Goal: Task Accomplishment & Management: Complete application form

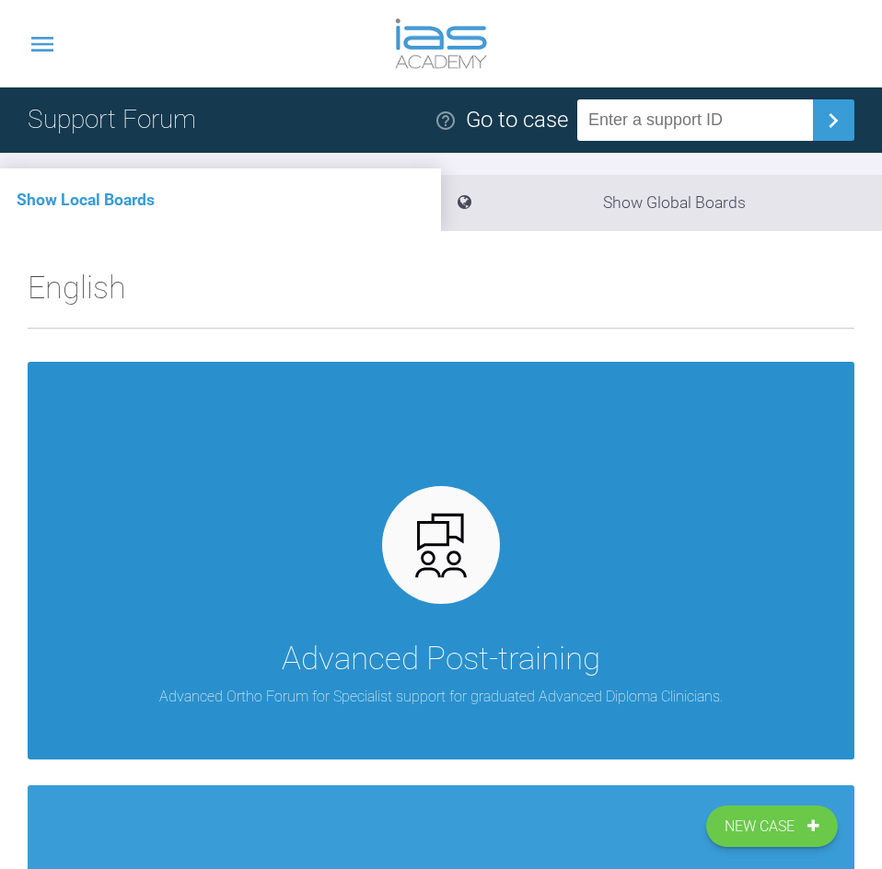
click at [455, 709] on p "Advanced Ortho Forum for Specialist support for graduated Advanced Diploma Clin…" at bounding box center [440, 697] width 563 height 24
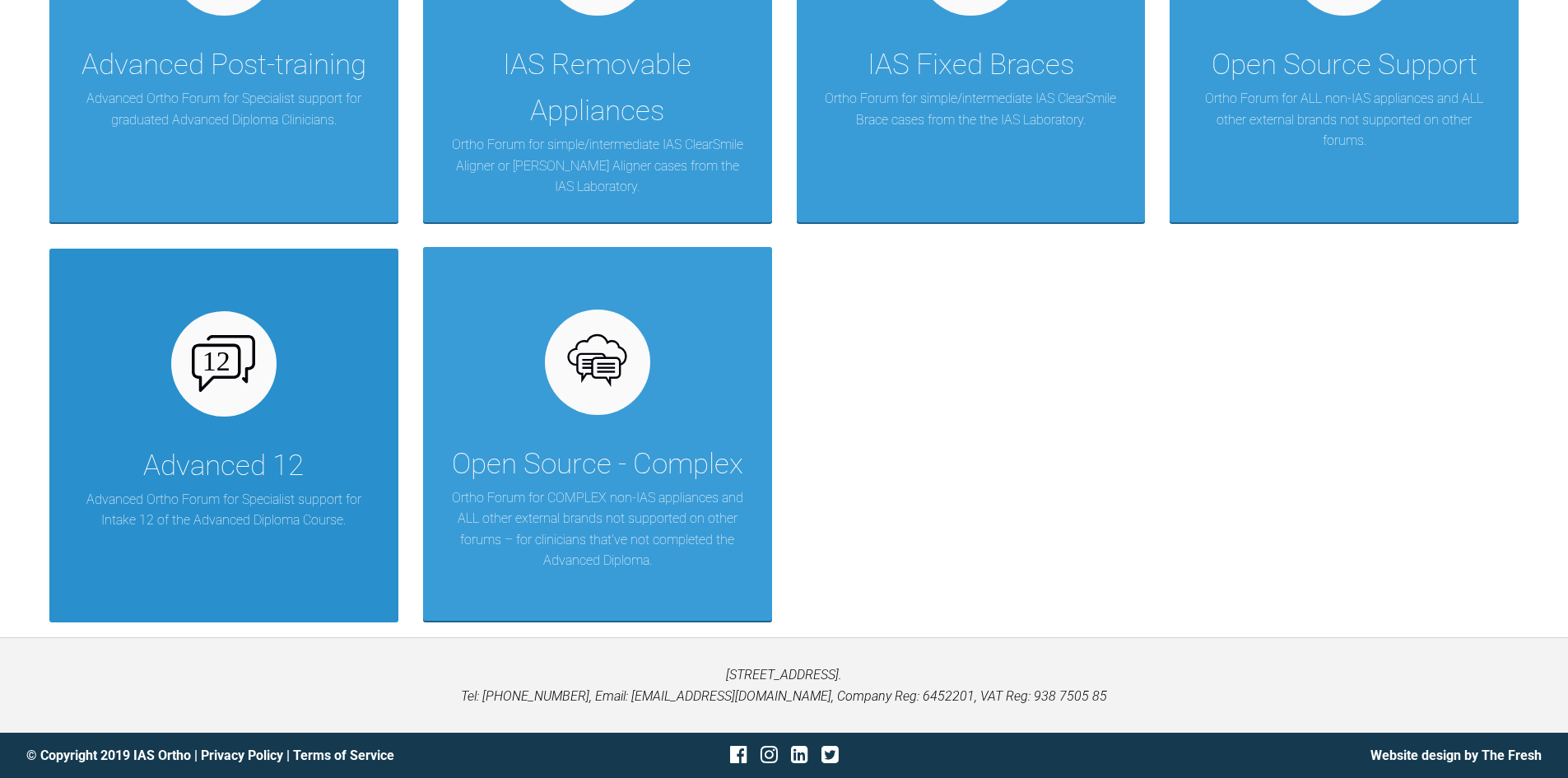
click at [287, 475] on div "Advanced 12" at bounding box center [223, 466] width 160 height 47
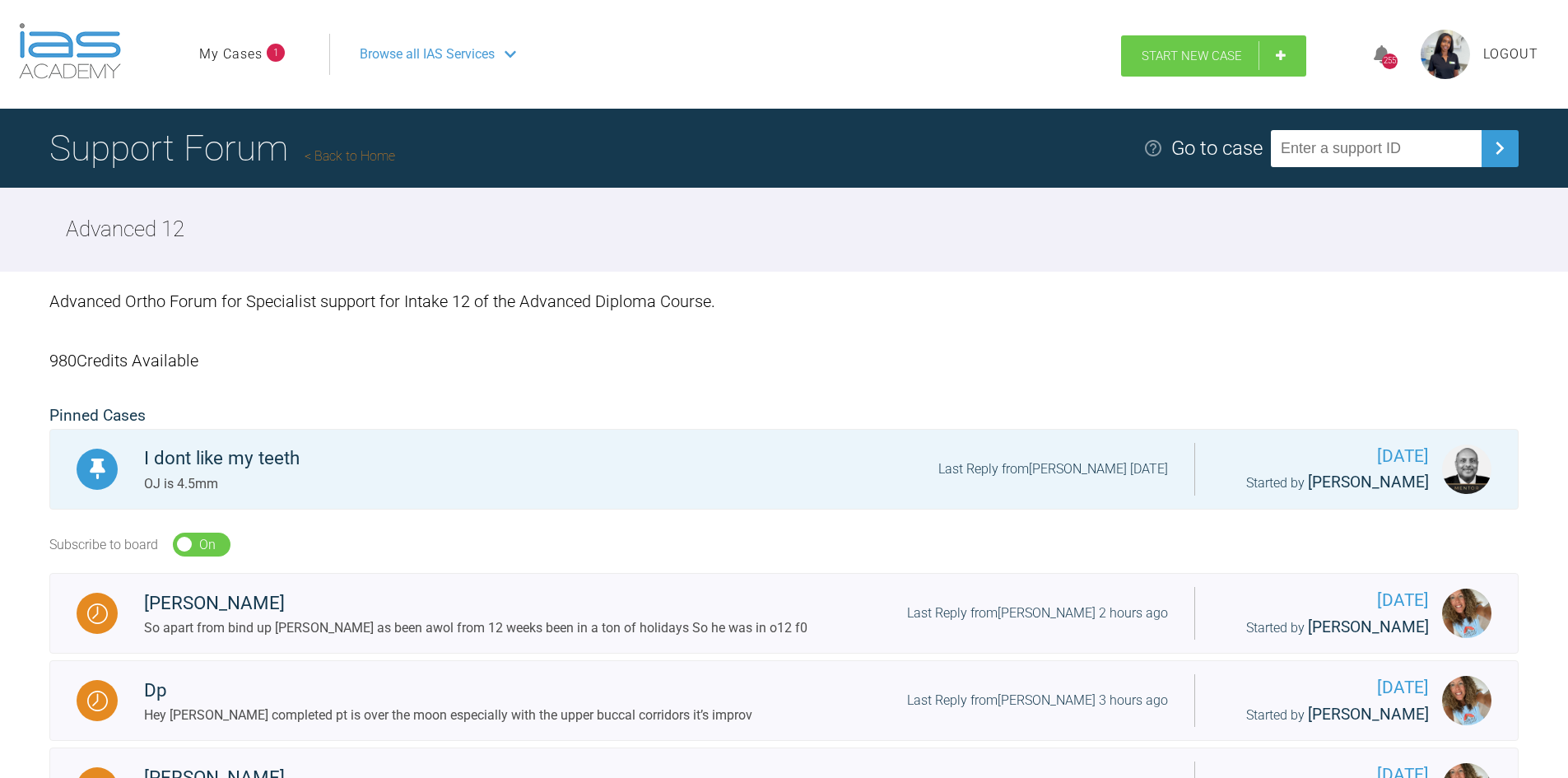
click at [800, 57] on span "Start New Case" at bounding box center [1191, 55] width 100 height 15
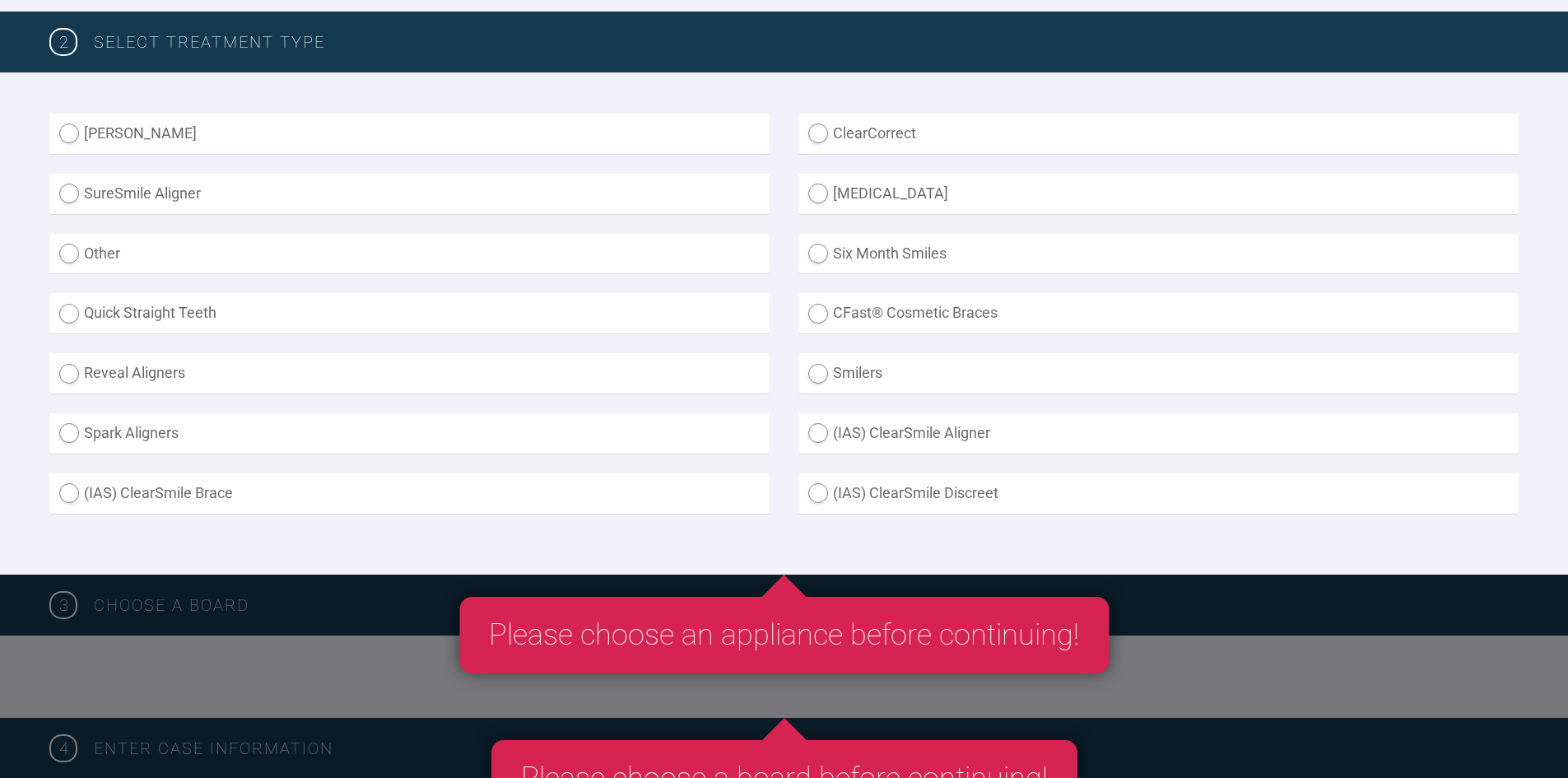
scroll to position [329, 0]
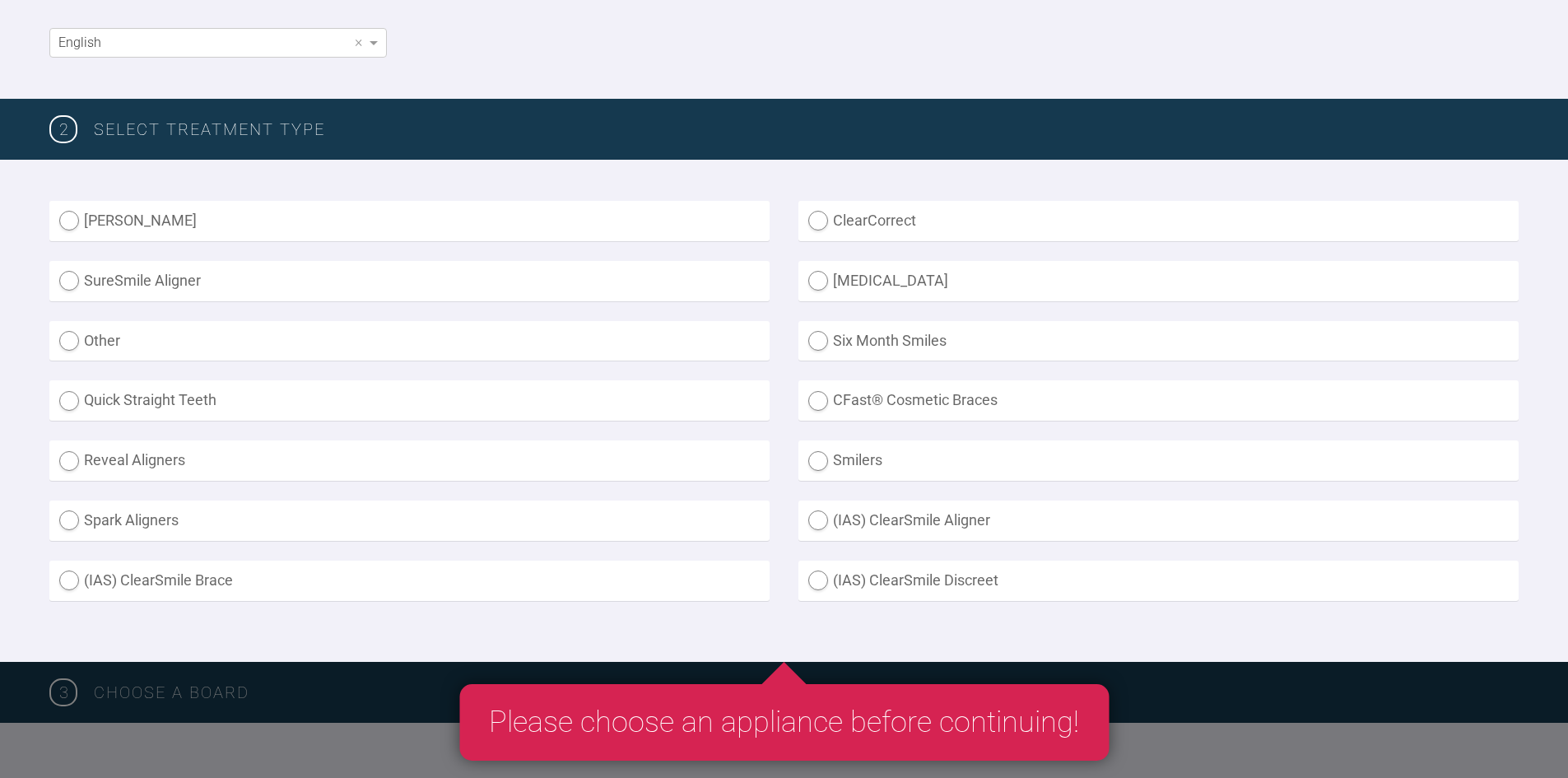
click at [149, 340] on label "Other" at bounding box center [409, 341] width 720 height 40
radio input "true"
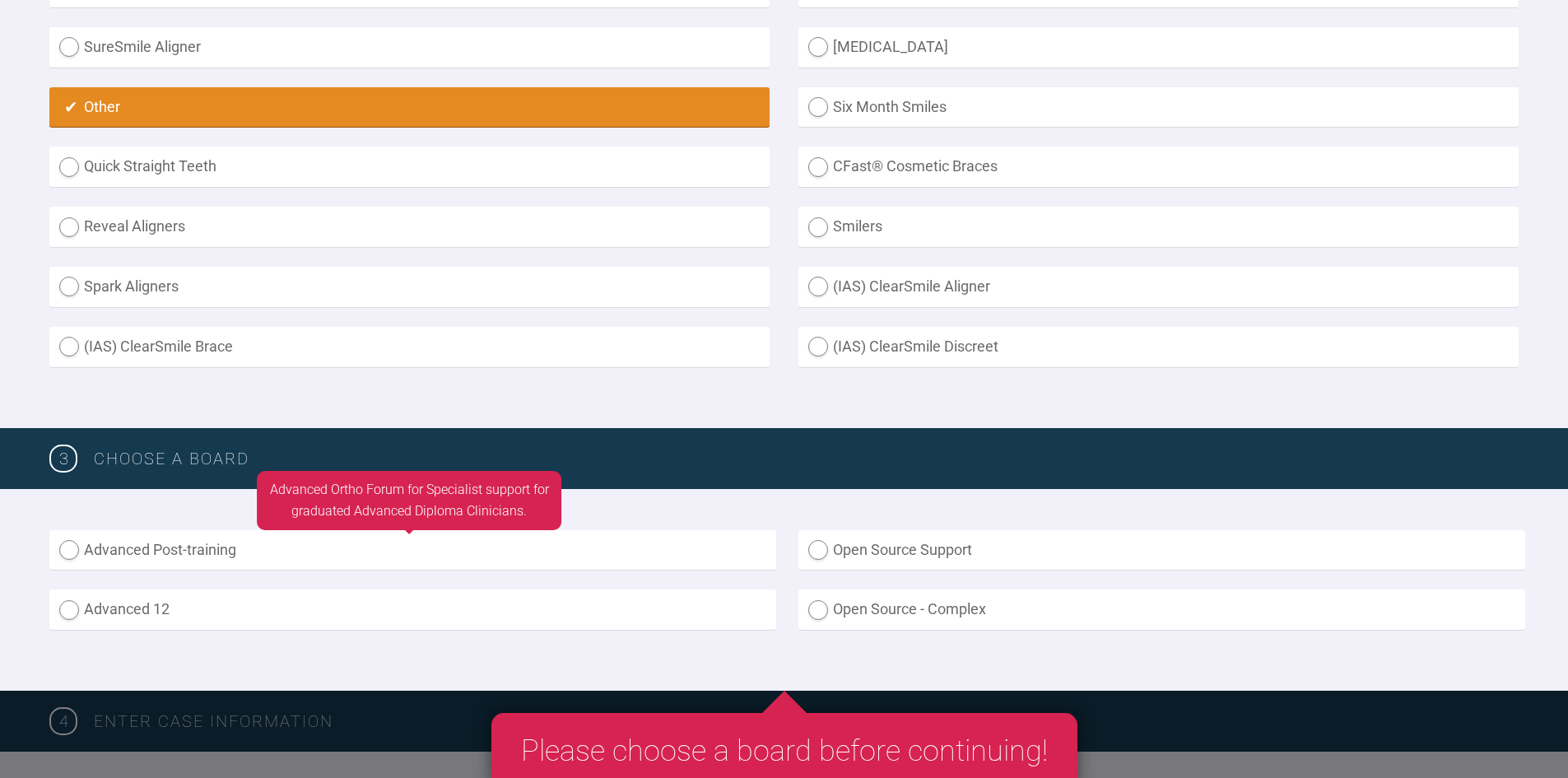
scroll to position [658, 0]
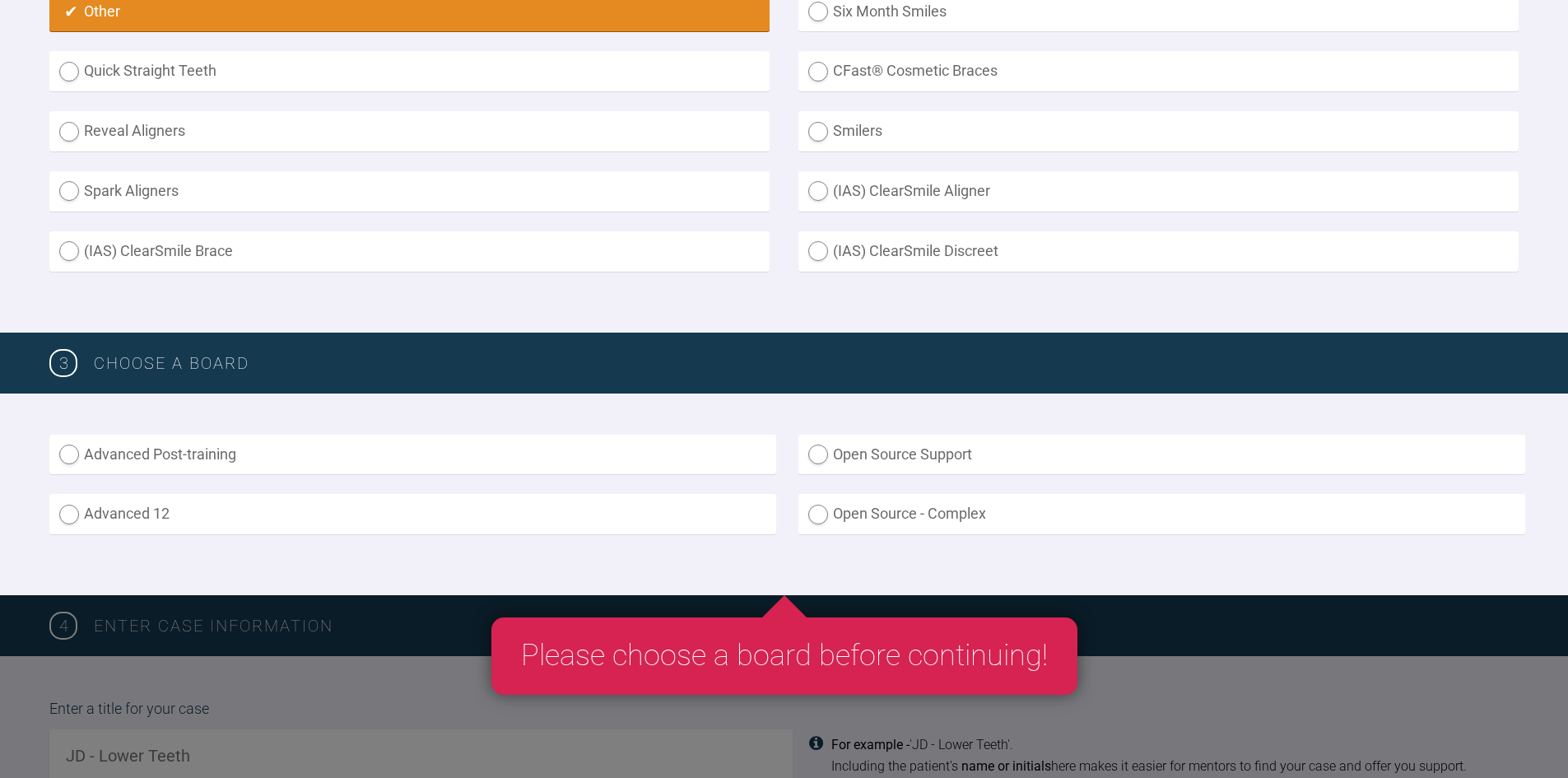
click at [332, 538] on div "Advanced Post-training Open Source Support Advanced 12 Open Source - Complex" at bounding box center [784, 495] width 1470 height 120
click at [326, 528] on label "Advanced 12" at bounding box center [412, 513] width 727 height 40
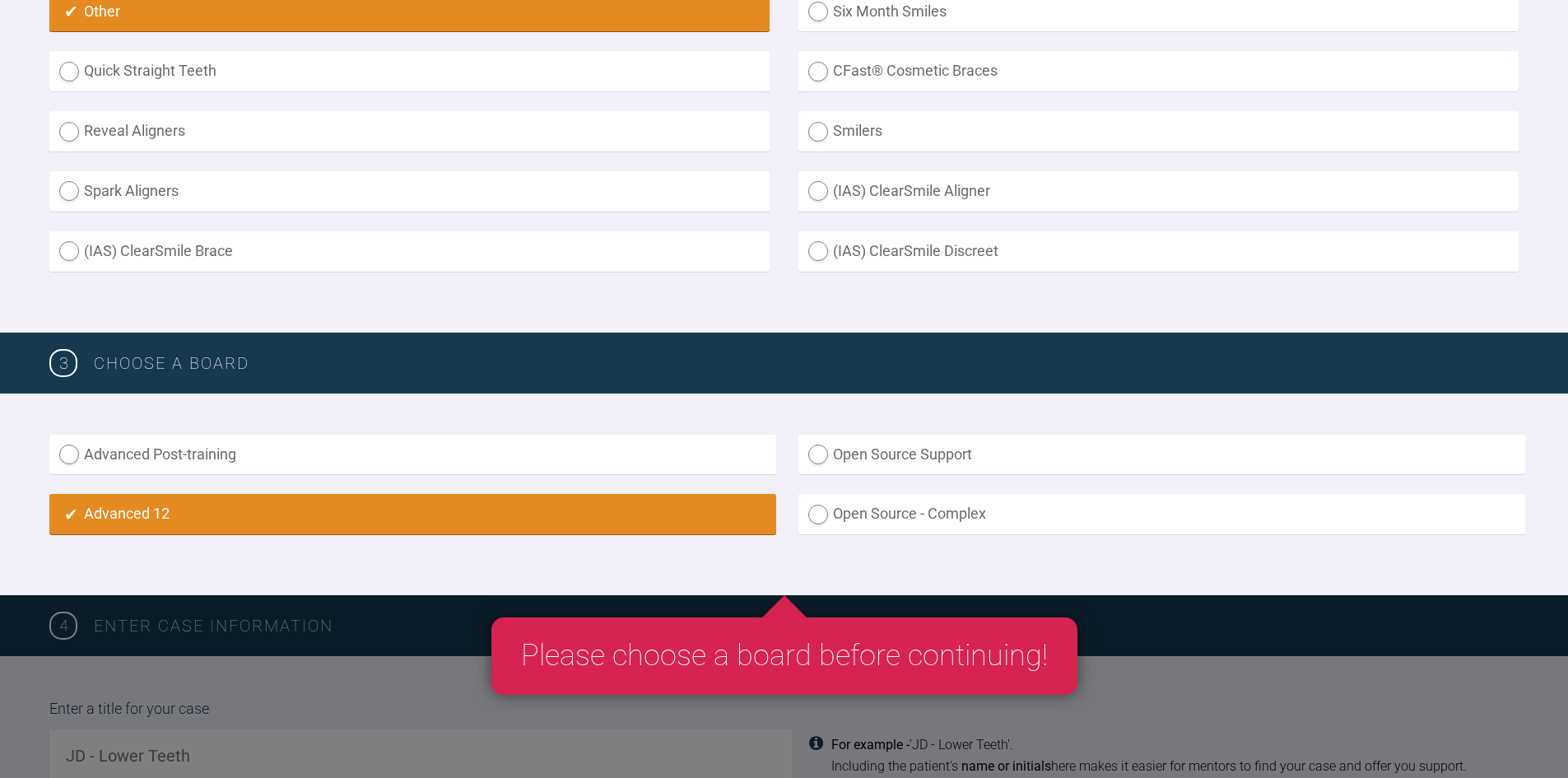
radio input "true"
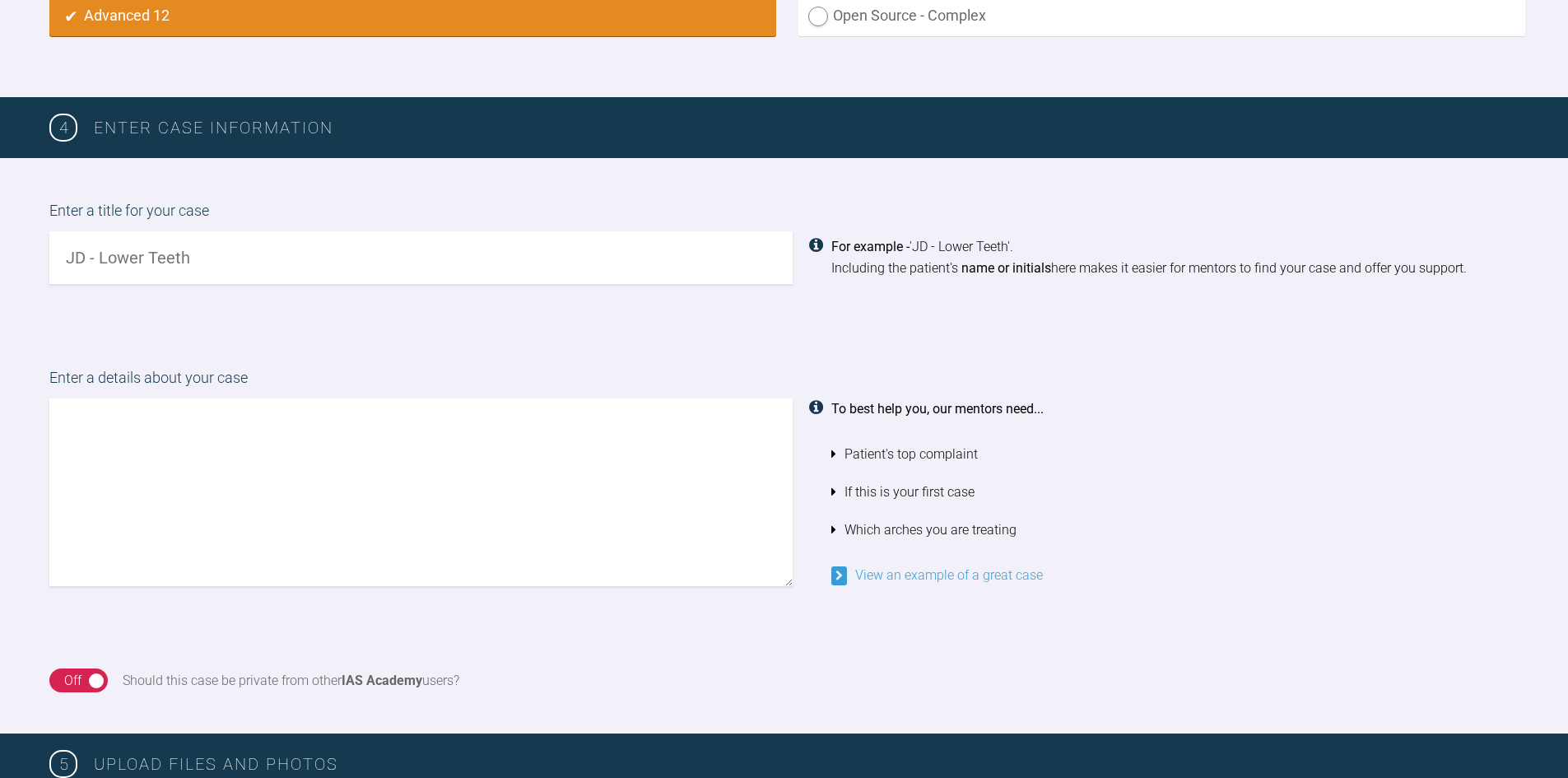
scroll to position [1154, 0]
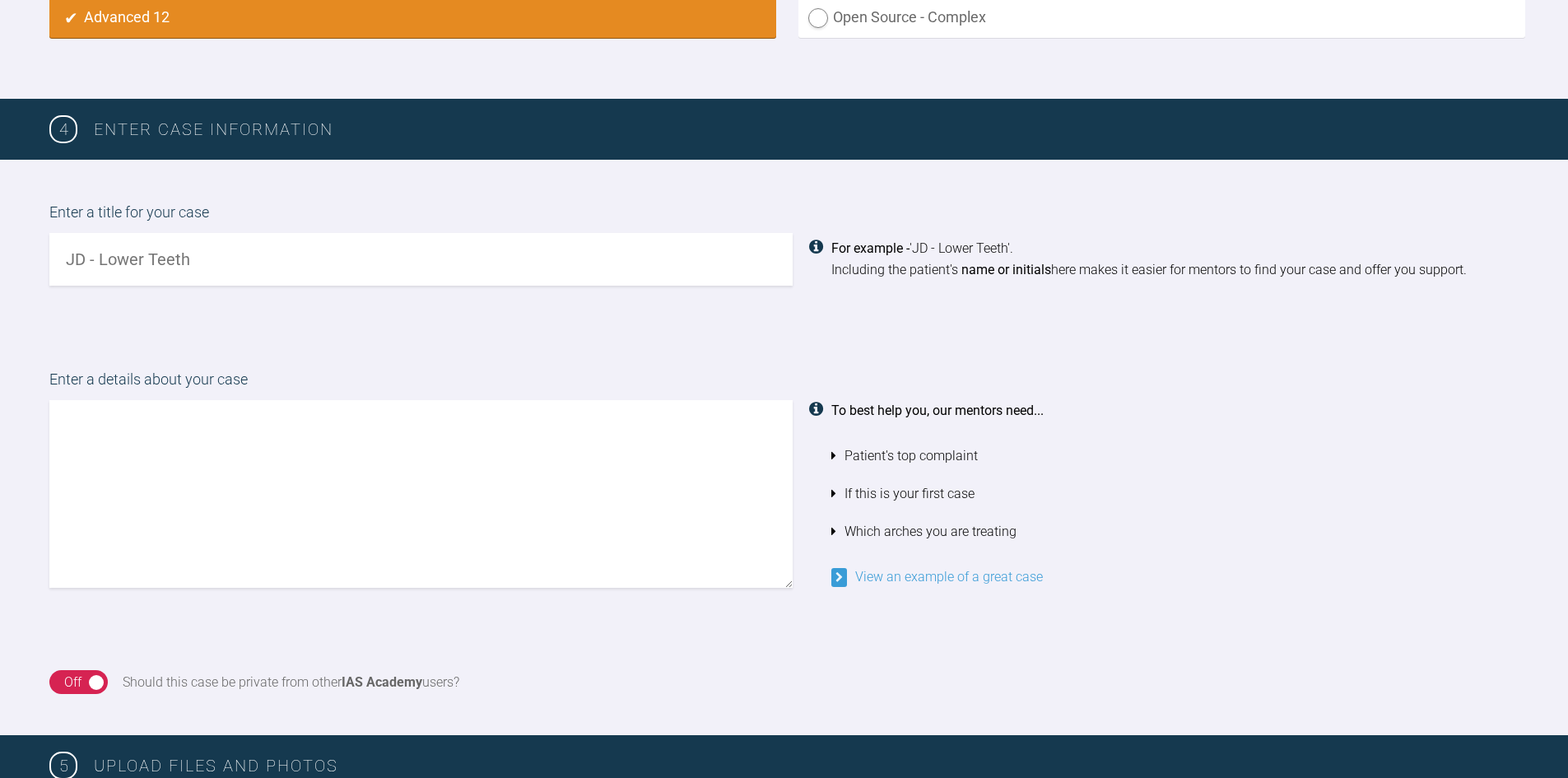
click at [205, 227] on label "Enter a title for your case" at bounding box center [784, 217] width 1470 height 32
click at [191, 262] on input "text" at bounding box center [420, 258] width 743 height 53
type input "[PERSON_NAME] - Missing UR2"
click at [311, 473] on textarea at bounding box center [420, 494] width 743 height 188
type textarea "p"
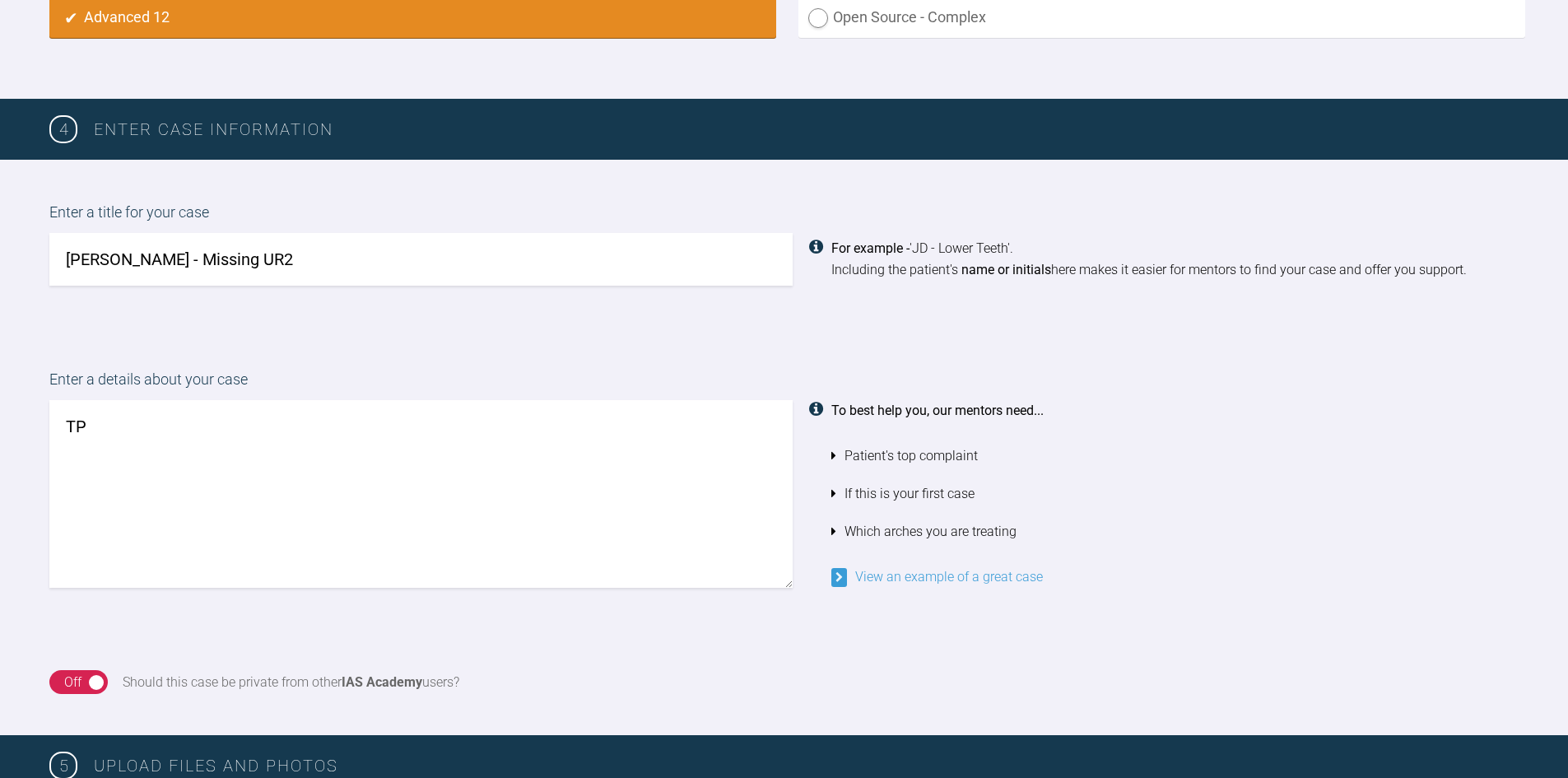
type textarea "T"
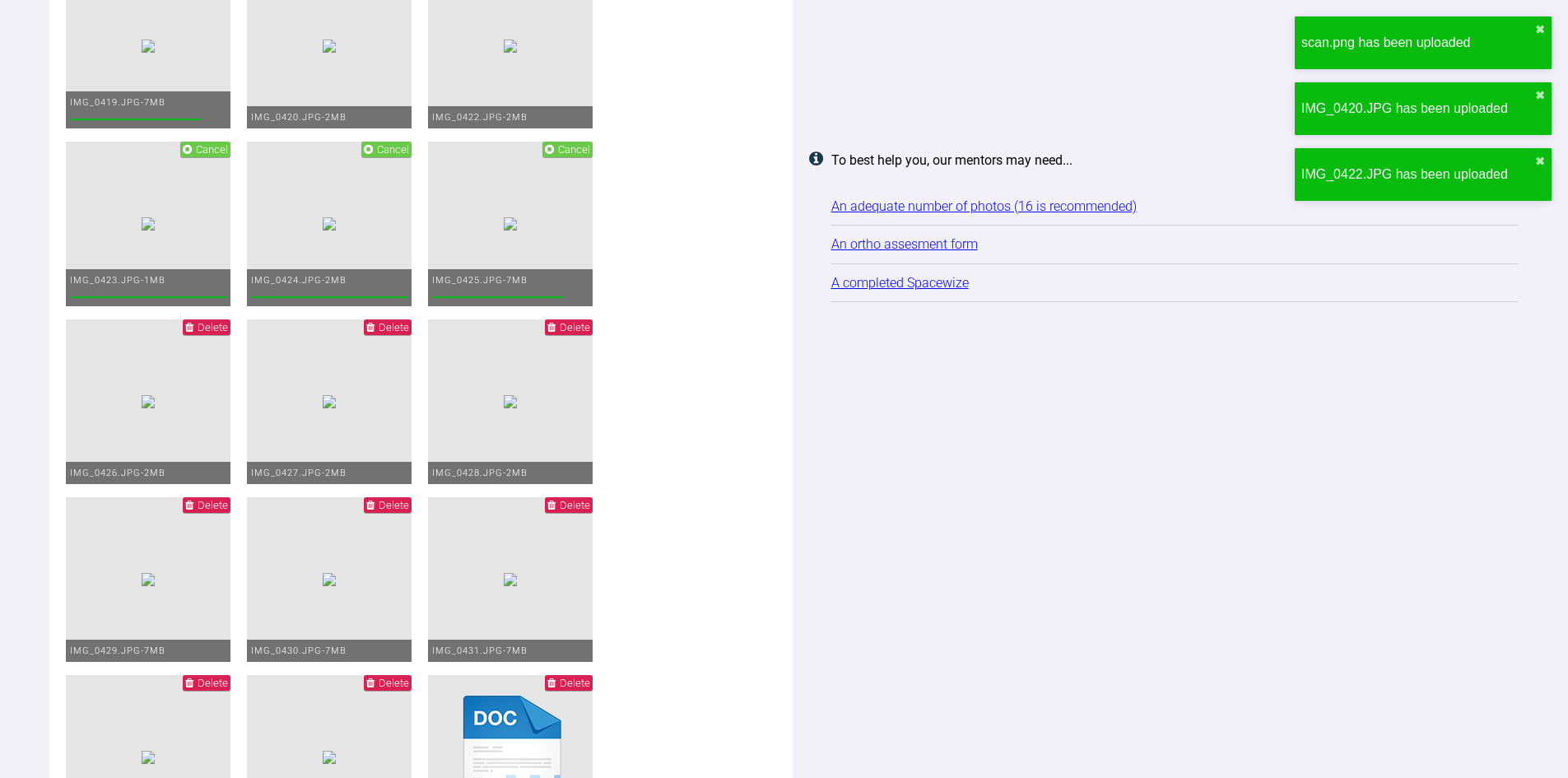
scroll to position [2554, 0]
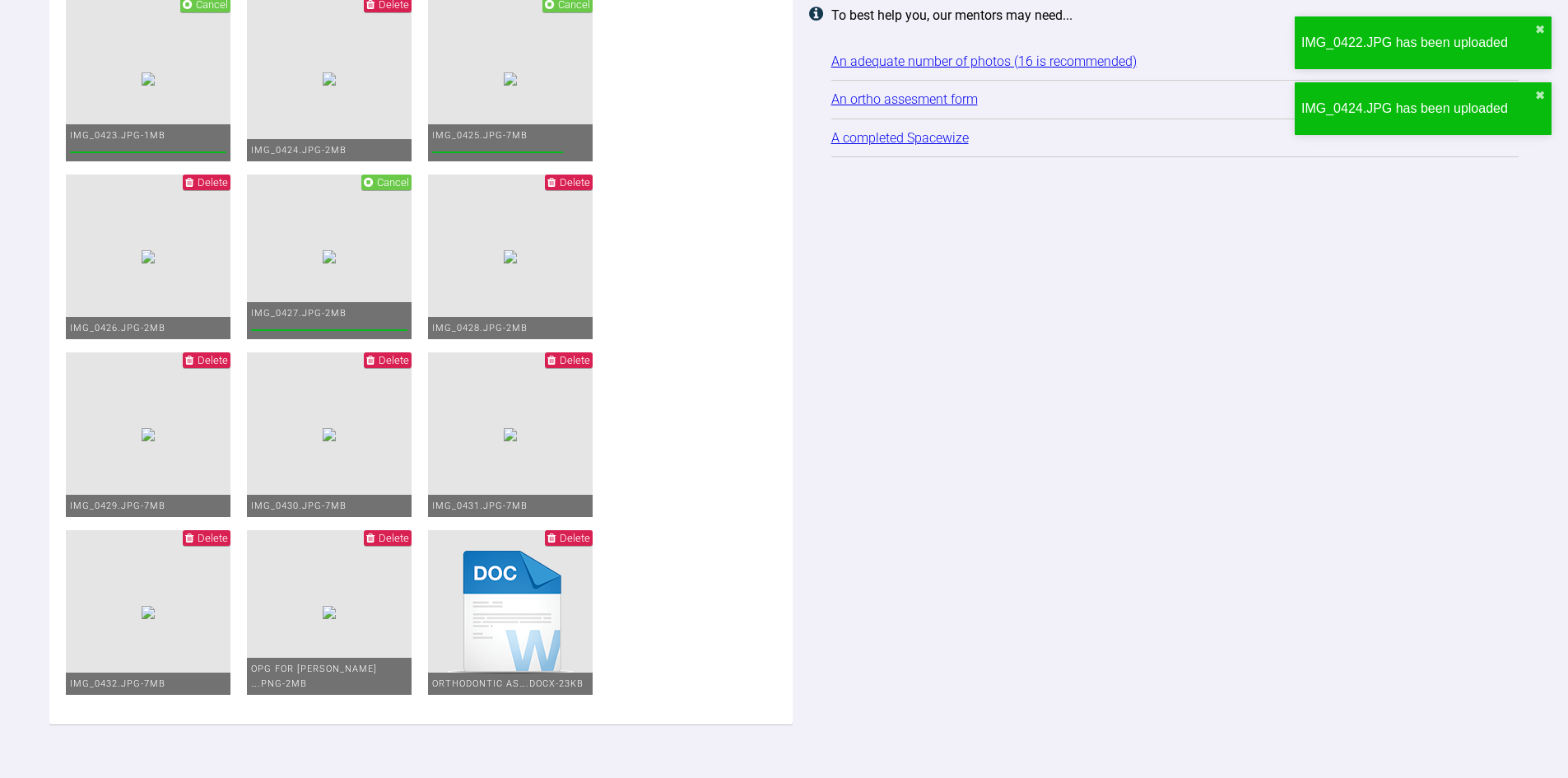
click at [558, 11] on span "Cancel" at bounding box center [574, 4] width 32 height 13
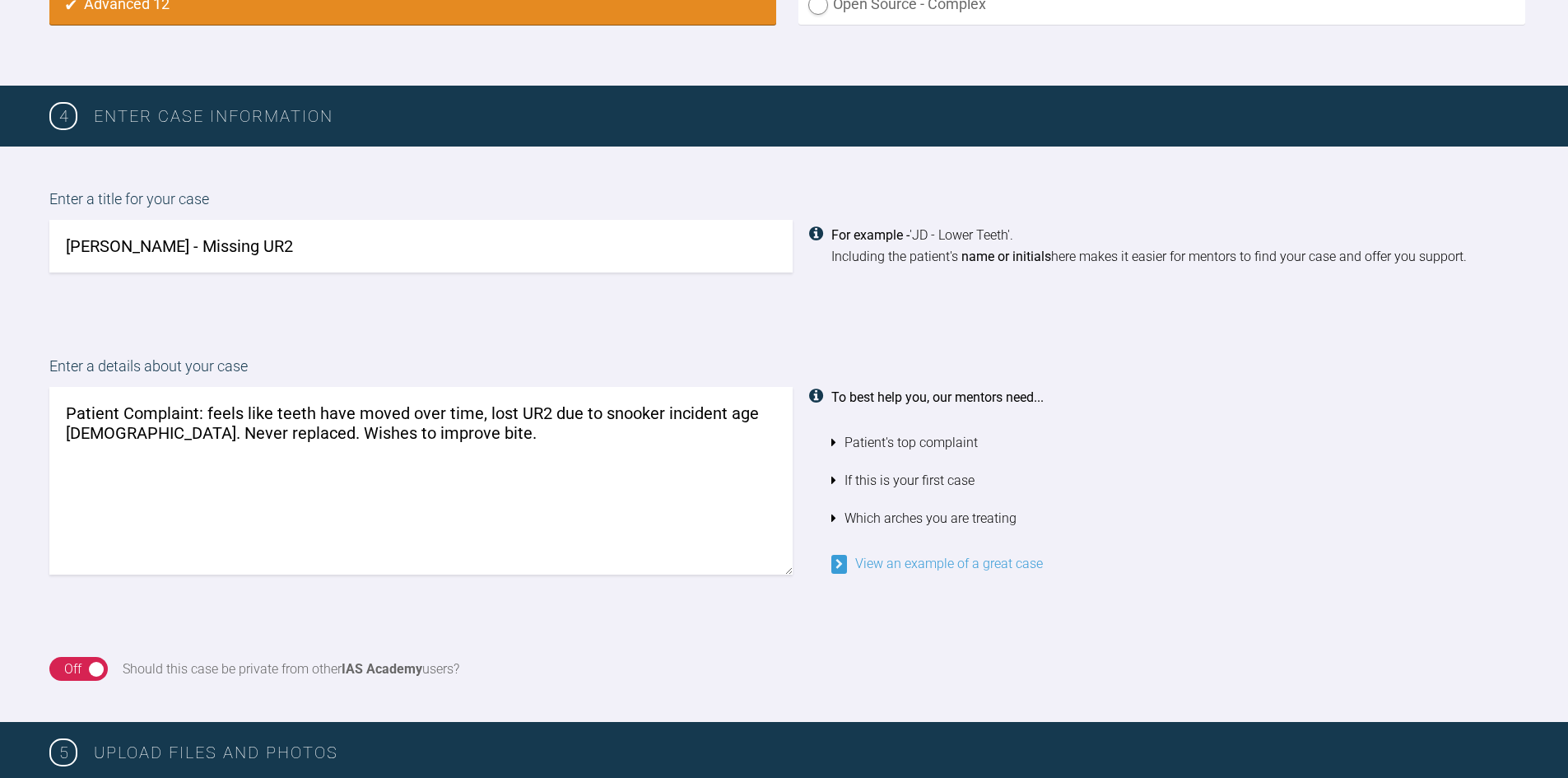
scroll to position [1072, 0]
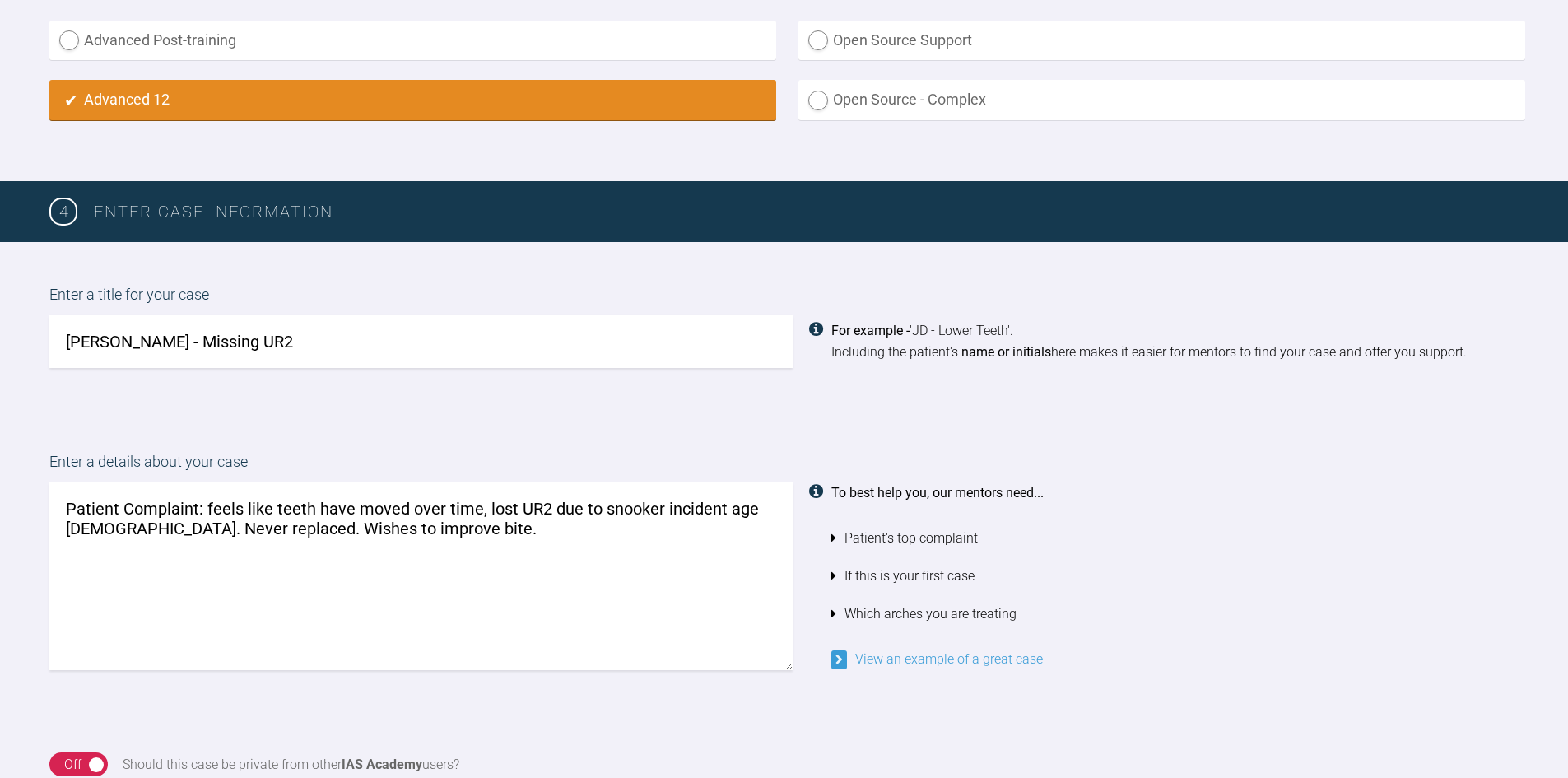
click at [391, 548] on textarea "Patient Complaint: feels like teeth have moved over time, lost UR2 due to snook…" at bounding box center [420, 576] width 743 height 188
drag, startPoint x: 665, startPoint y: 572, endPoint x: 348, endPoint y: 572, distance: 317.0
click at [348, 572] on textarea "Patient Complaint: feels like teeth have moved over time, lost UR2 due to snook…" at bounding box center [420, 576] width 743 height 188
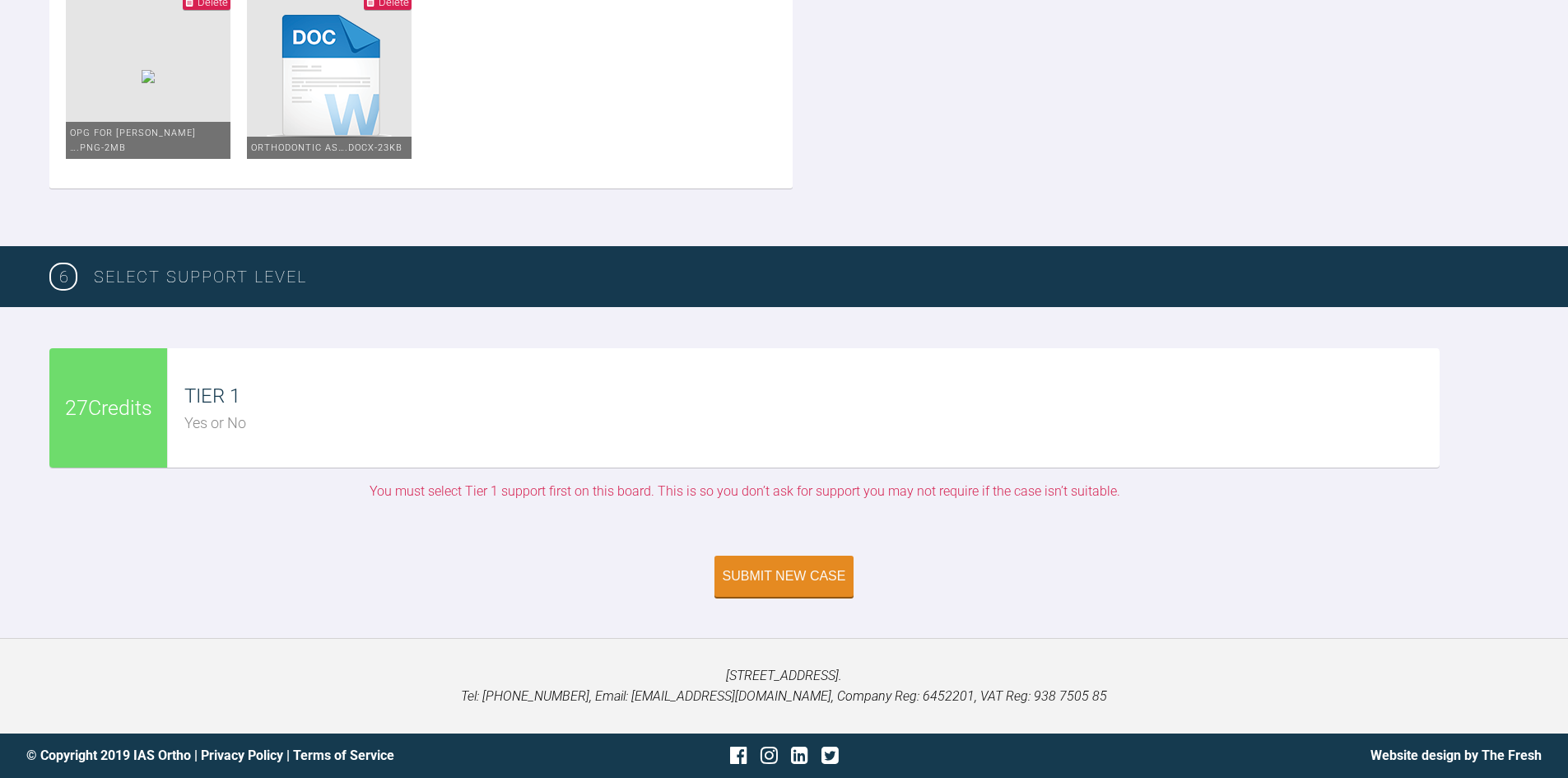
scroll to position [3445, 0]
type textarea "Patient Complaint: feels like teeth have moved over time, lost UR2 due to snook…"
click at [489, 410] on div "TIER 1" at bounding box center [811, 395] width 1255 height 31
click at [792, 584] on div "Submit New Case" at bounding box center [784, 578] width 123 height 15
